Goal: Navigation & Orientation: Find specific page/section

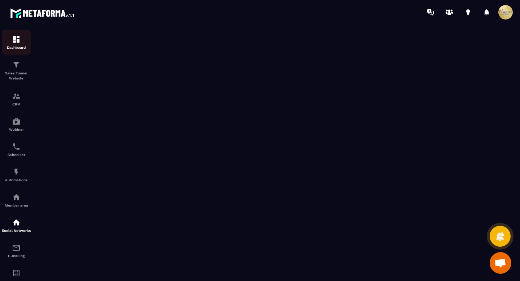
click at [14, 40] on img at bounding box center [16, 39] width 9 height 9
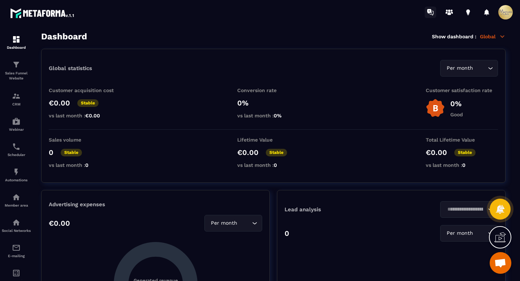
click at [432, 11] on icon at bounding box center [431, 13] width 12 height 12
click at [504, 13] on span at bounding box center [505, 12] width 14 height 14
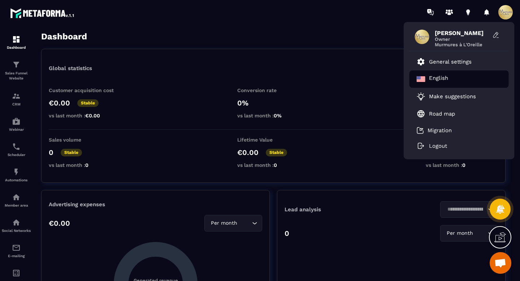
click at [454, 77] on div "English" at bounding box center [459, 78] width 99 height 17
